Goal: Task Accomplishment & Management: Manage account settings

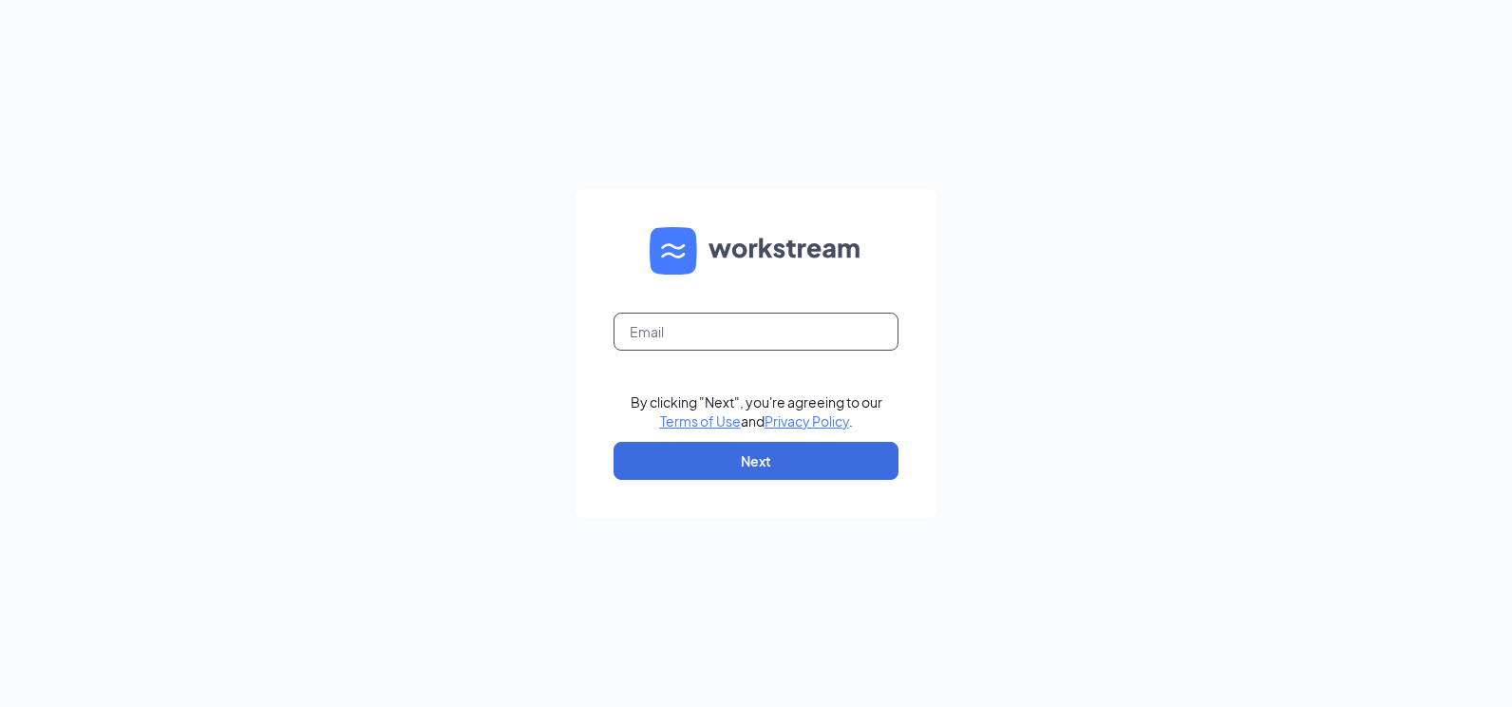
click at [692, 332] on input "text" at bounding box center [756, 331] width 285 height 38
type input "[PERSON_NAME][EMAIL_ADDRESS][PERSON_NAME][DOMAIN_NAME]"
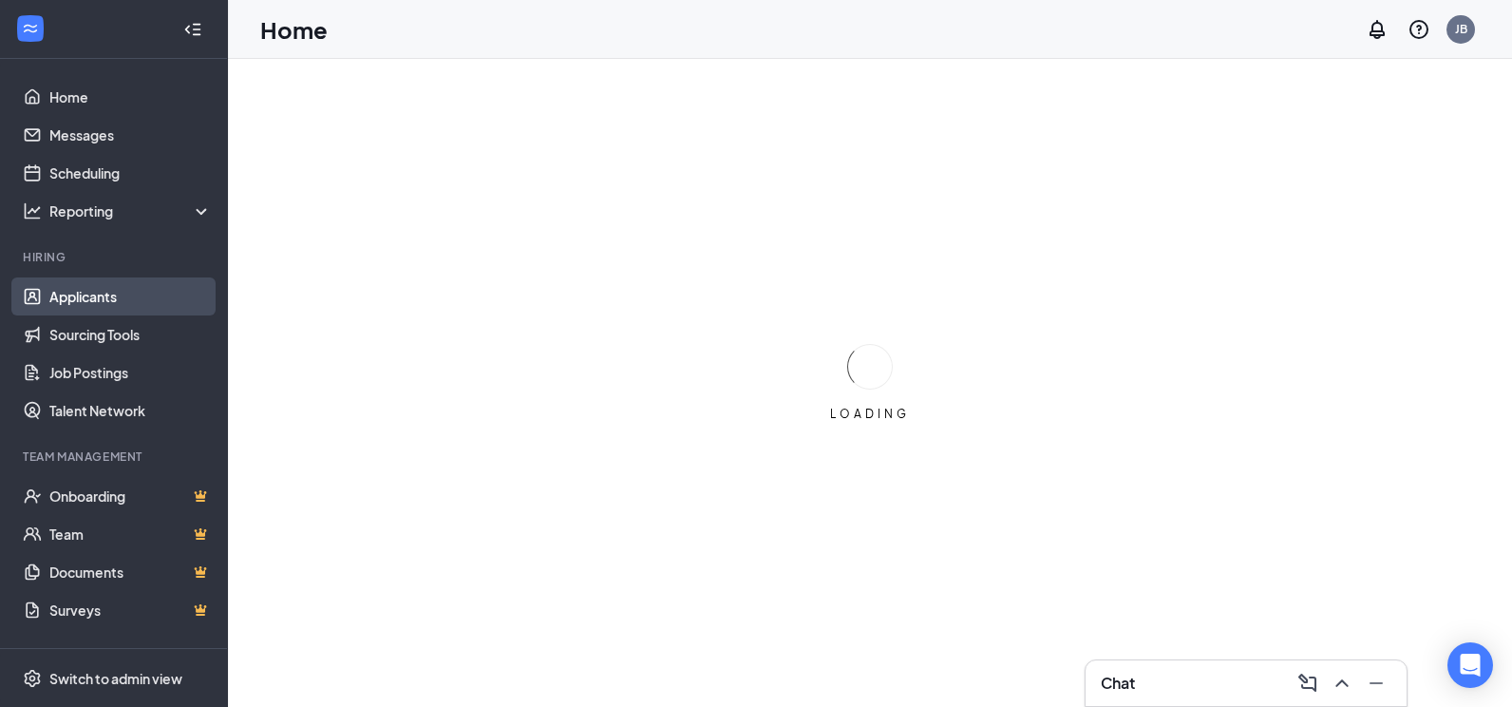
click at [86, 287] on link "Applicants" at bounding box center [130, 296] width 162 height 38
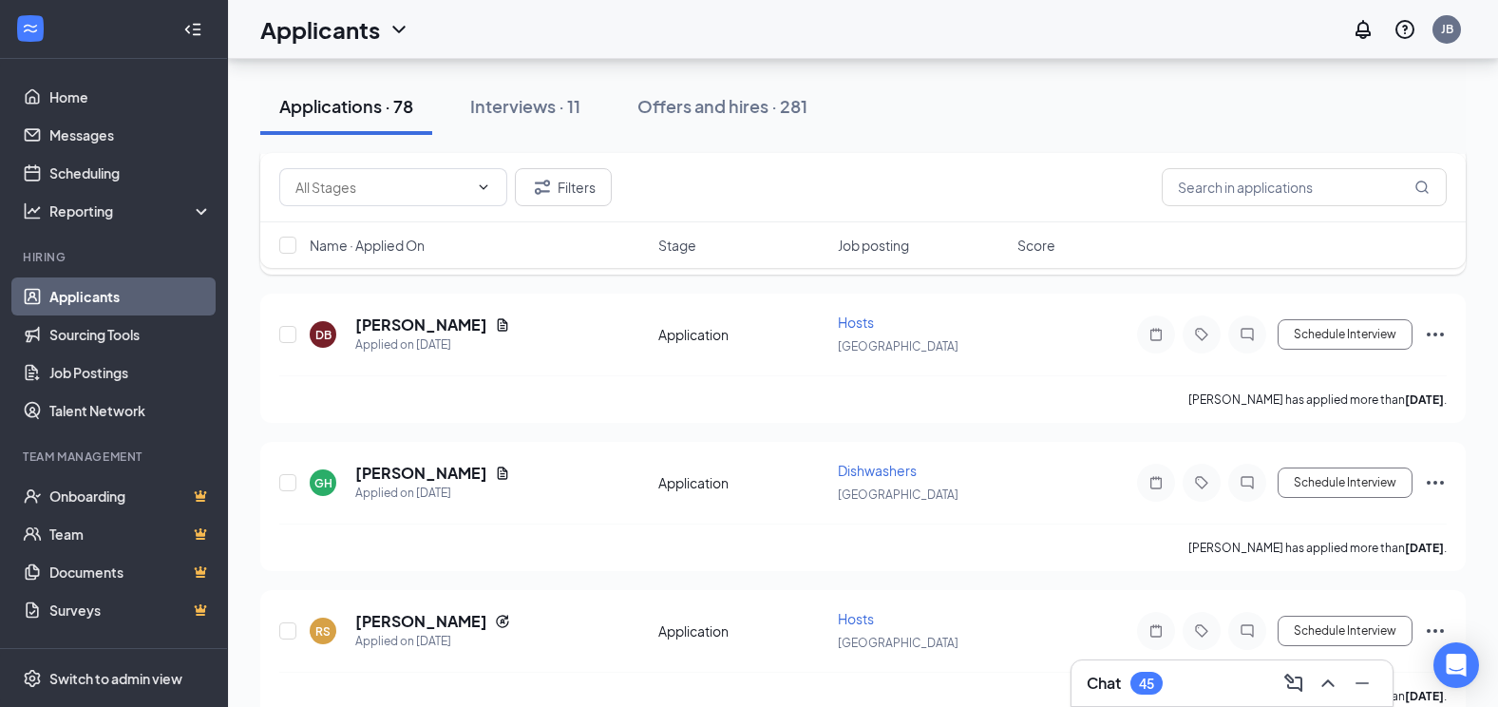
scroll to position [855, 0]
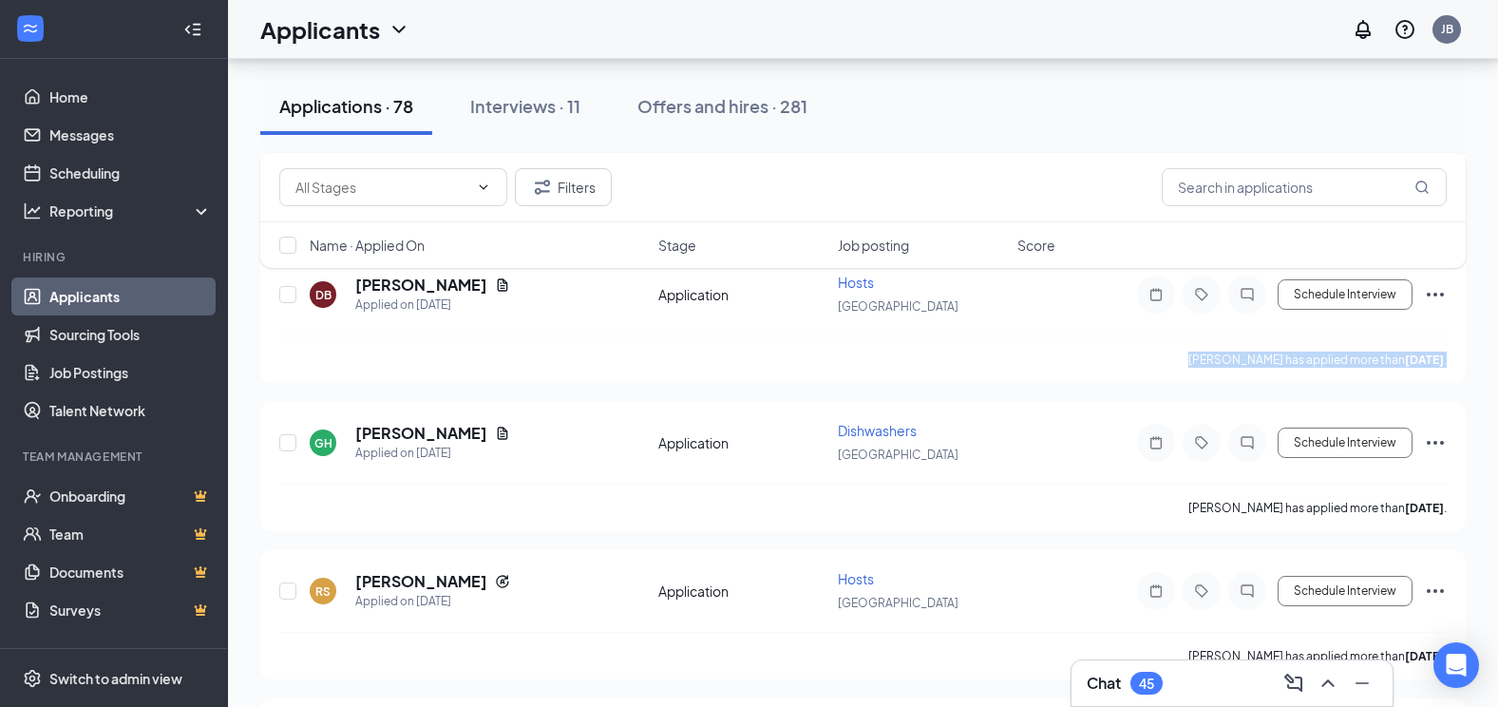
drag, startPoint x: 1494, startPoint y: 370, endPoint x: 1492, endPoint y: 313, distance: 57.0
drag, startPoint x: 1492, startPoint y: 313, endPoint x: 1483, endPoint y: 336, distance: 24.7
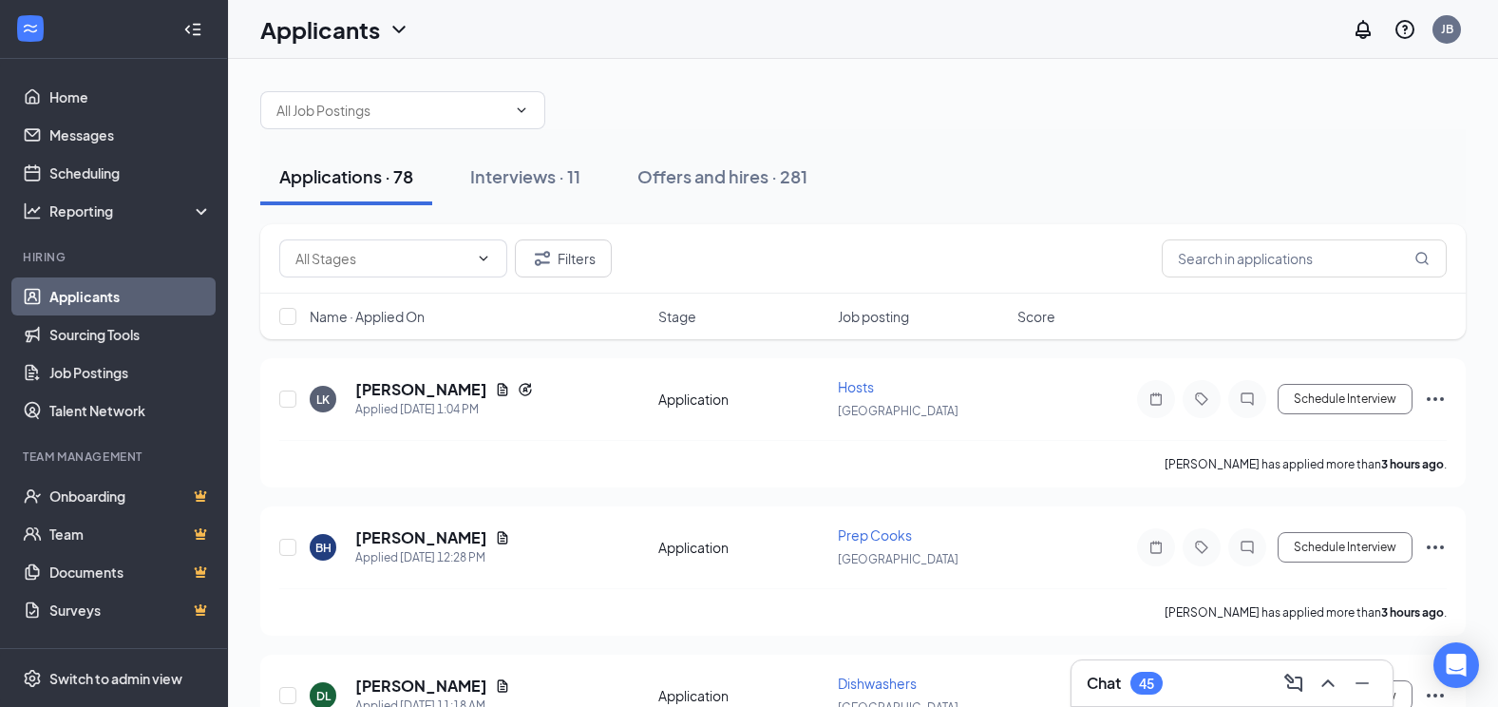
scroll to position [0, 0]
